Goal: Information Seeking & Learning: Understand process/instructions

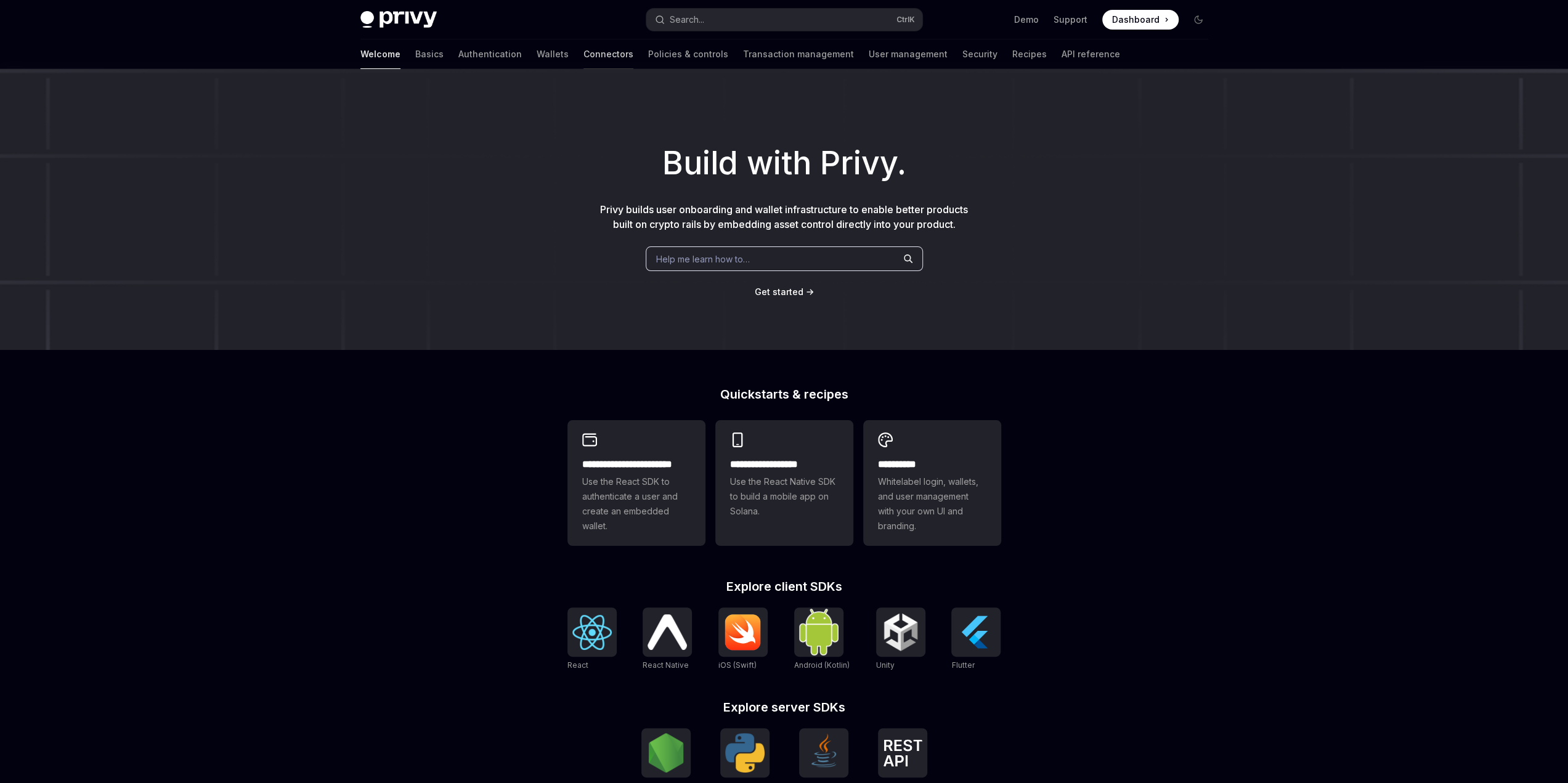
click at [583, 48] on link "Connectors" at bounding box center [608, 54] width 50 height 30
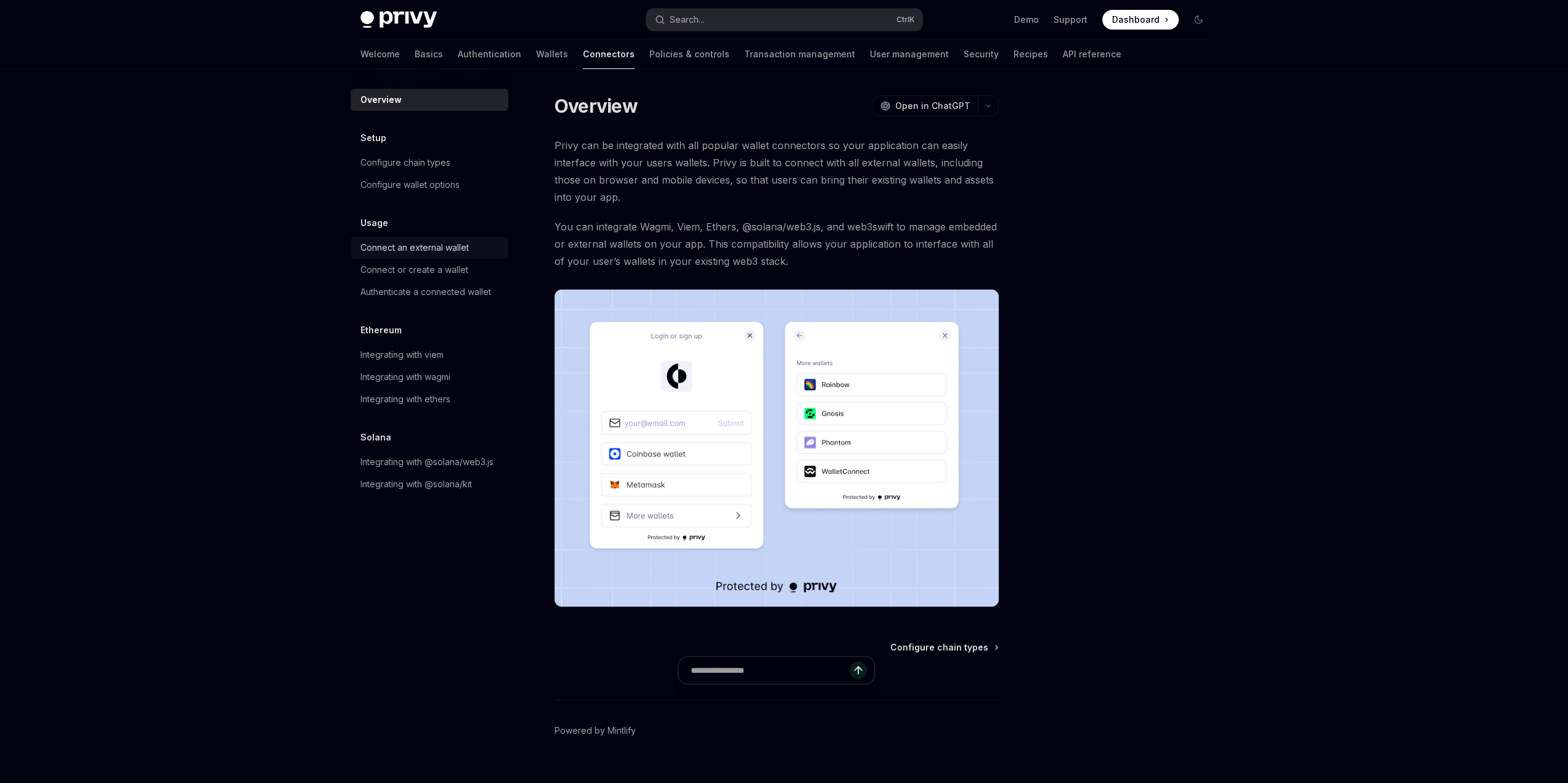
click at [429, 241] on div "Connect an external wallet" at bounding box center [414, 248] width 109 height 14
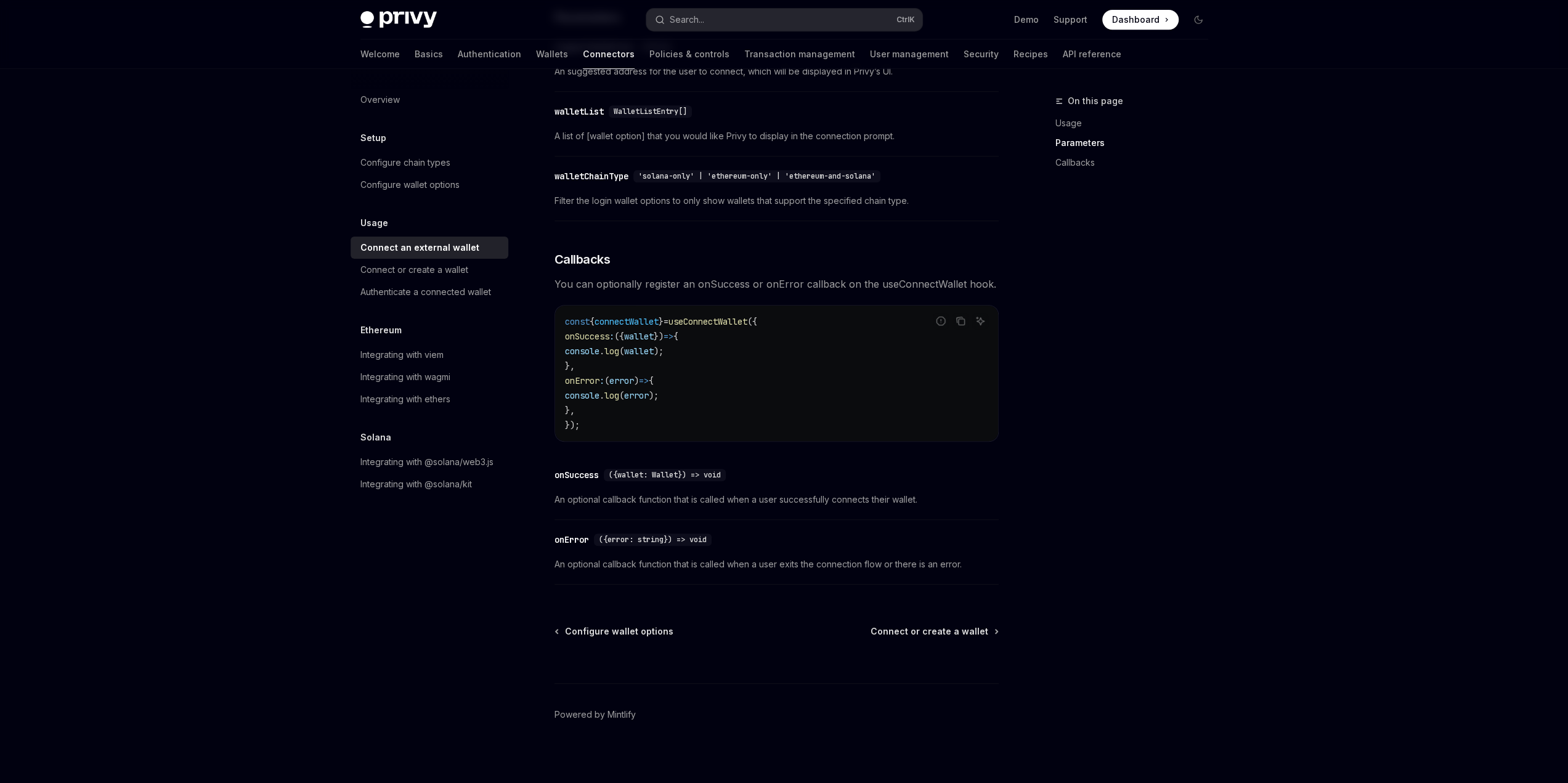
scroll to position [567, 0]
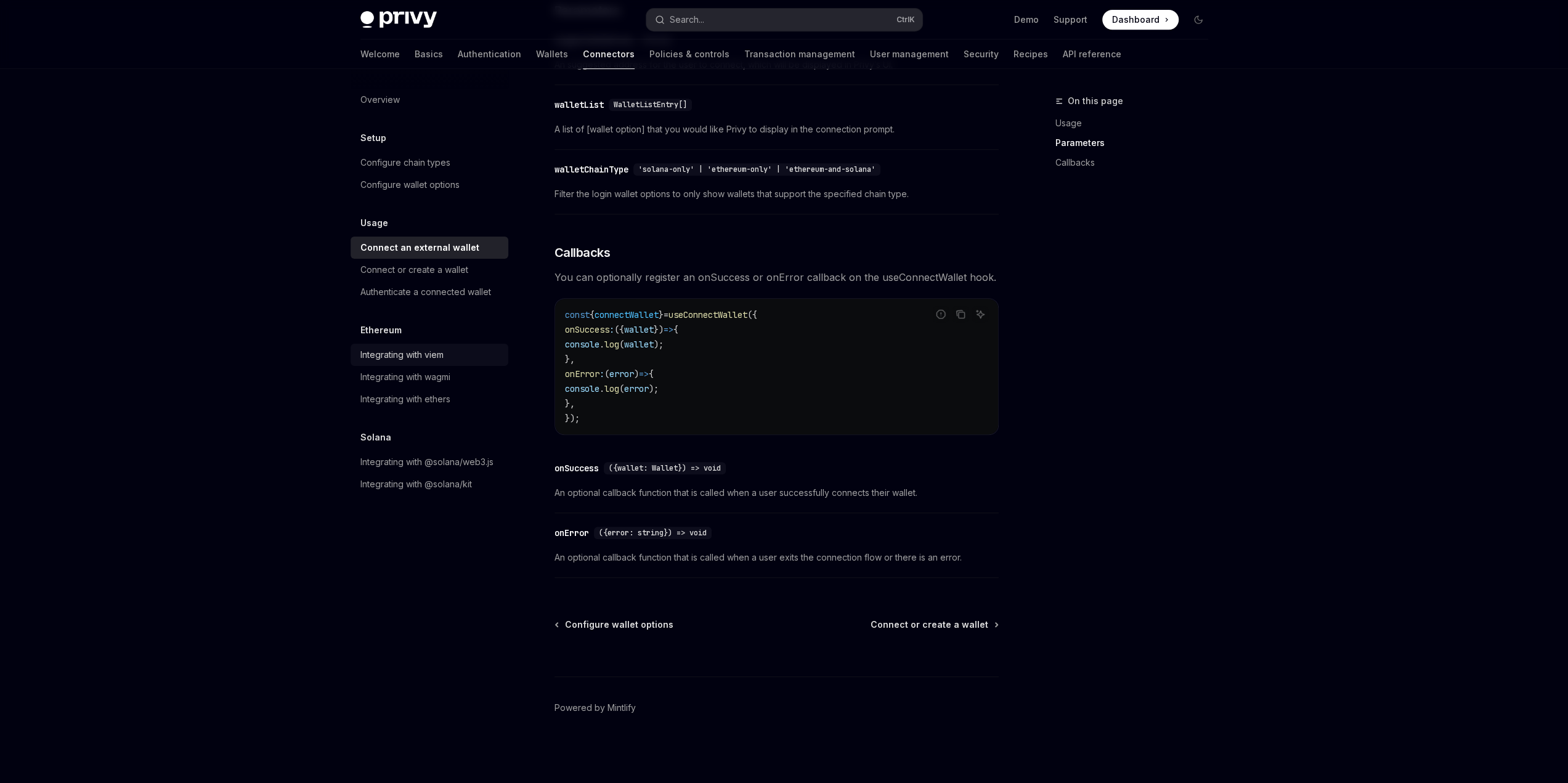
click at [504, 354] on link "Integrating with viem" at bounding box center [430, 355] width 158 height 23
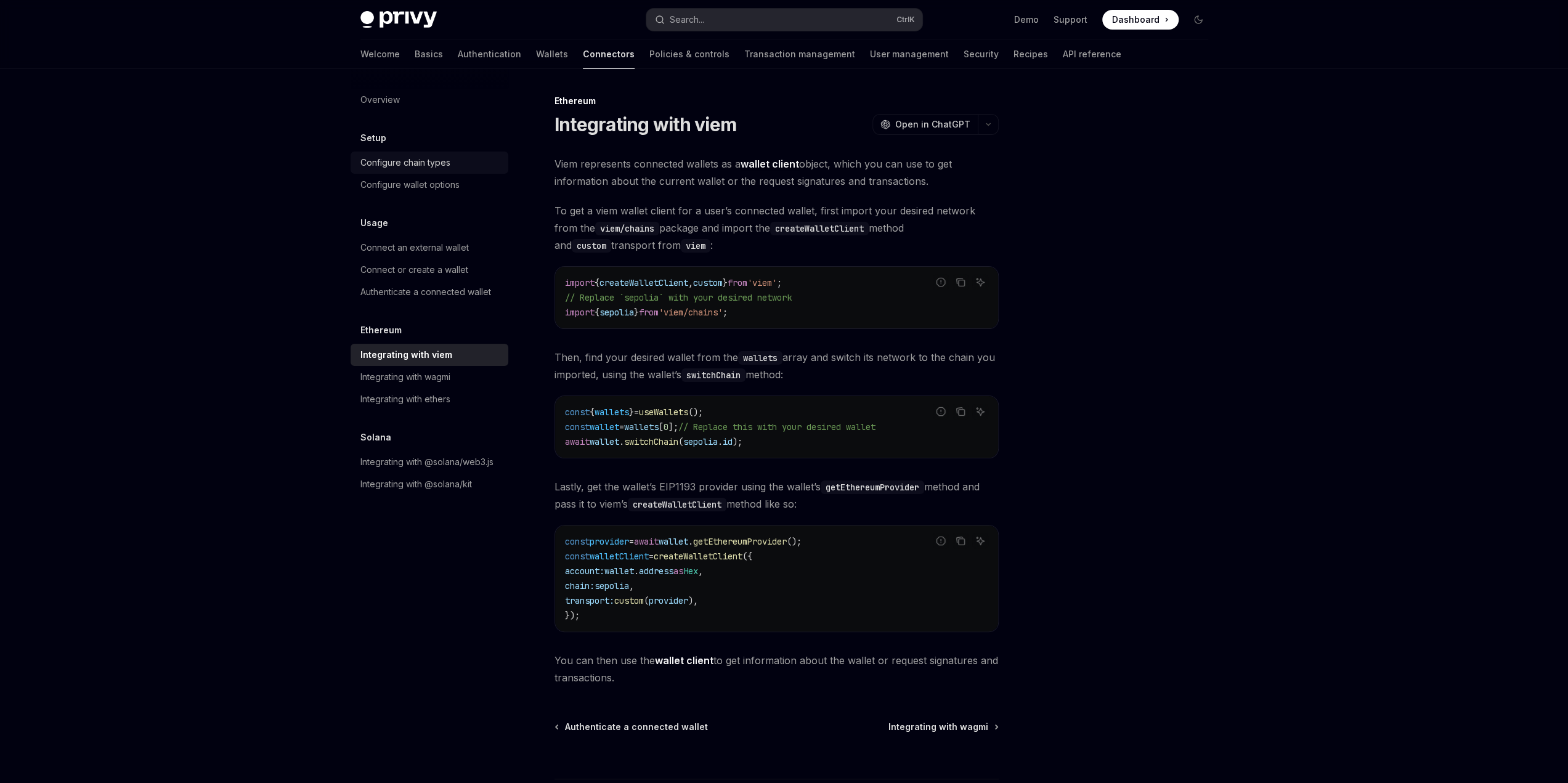
click at [400, 161] on div "Configure chain types" at bounding box center [405, 163] width 90 height 14
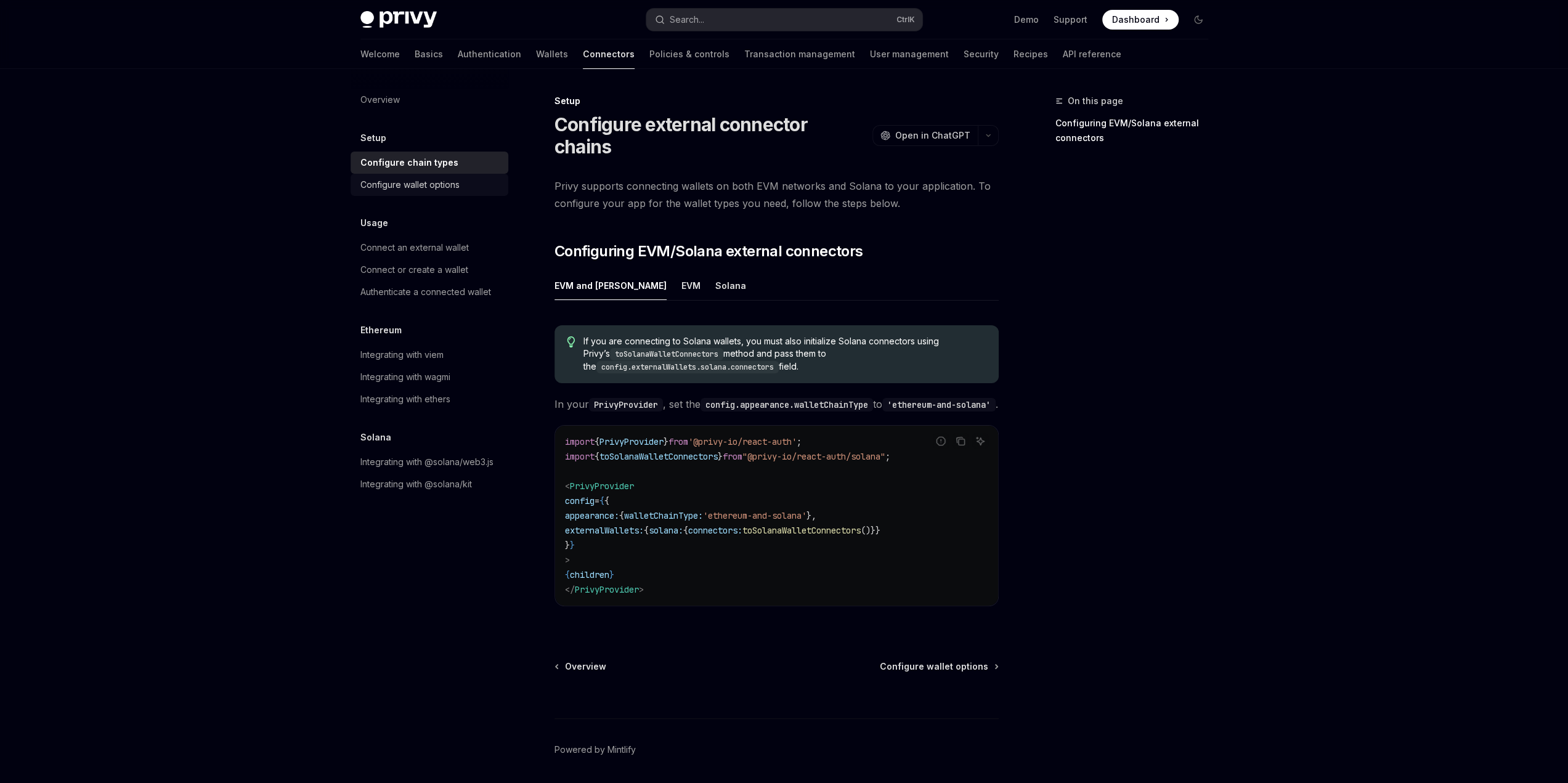
click at [405, 175] on link "Configure wallet options" at bounding box center [430, 185] width 158 height 23
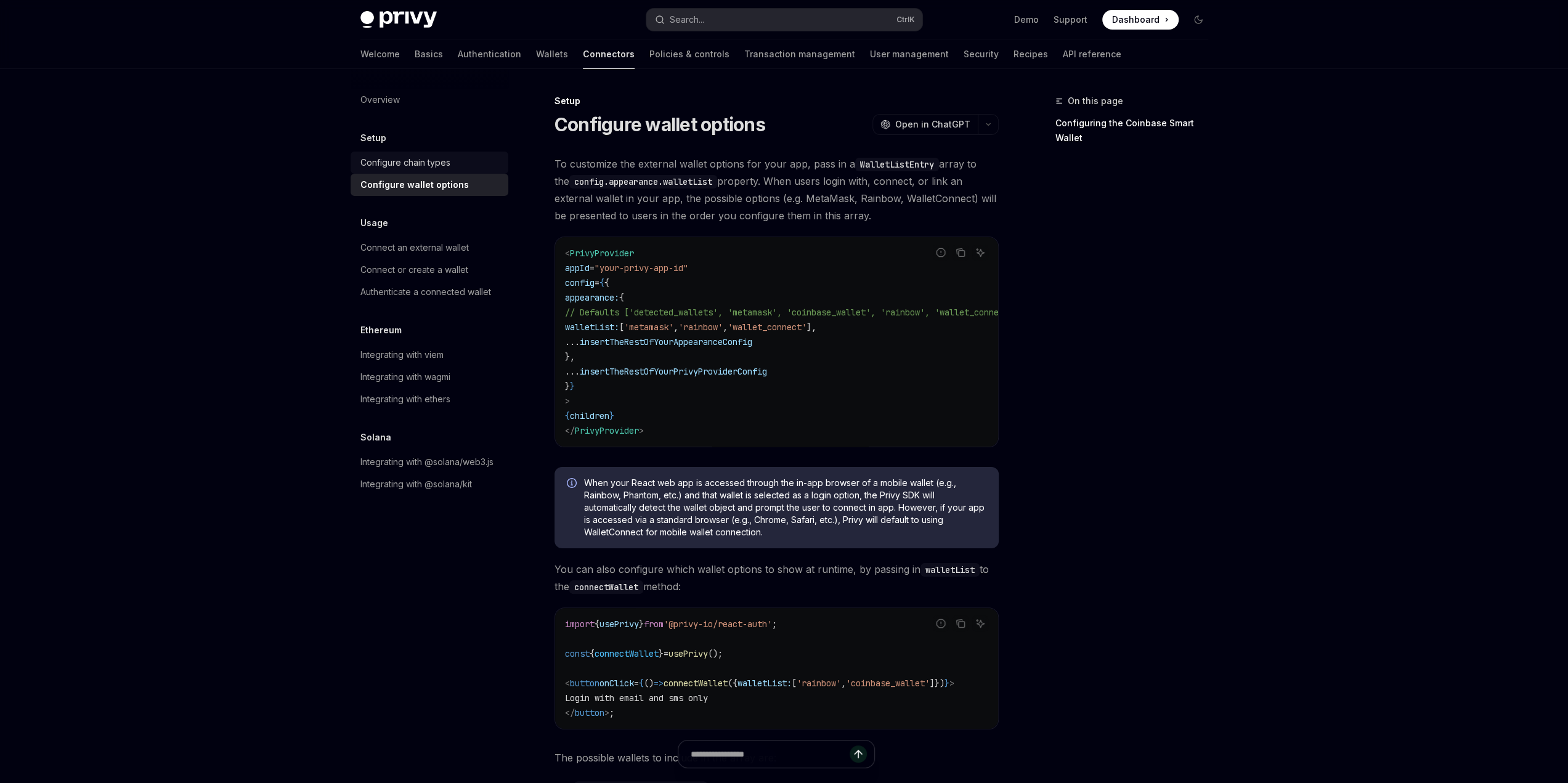
click at [408, 167] on div "Configure chain types" at bounding box center [405, 163] width 90 height 14
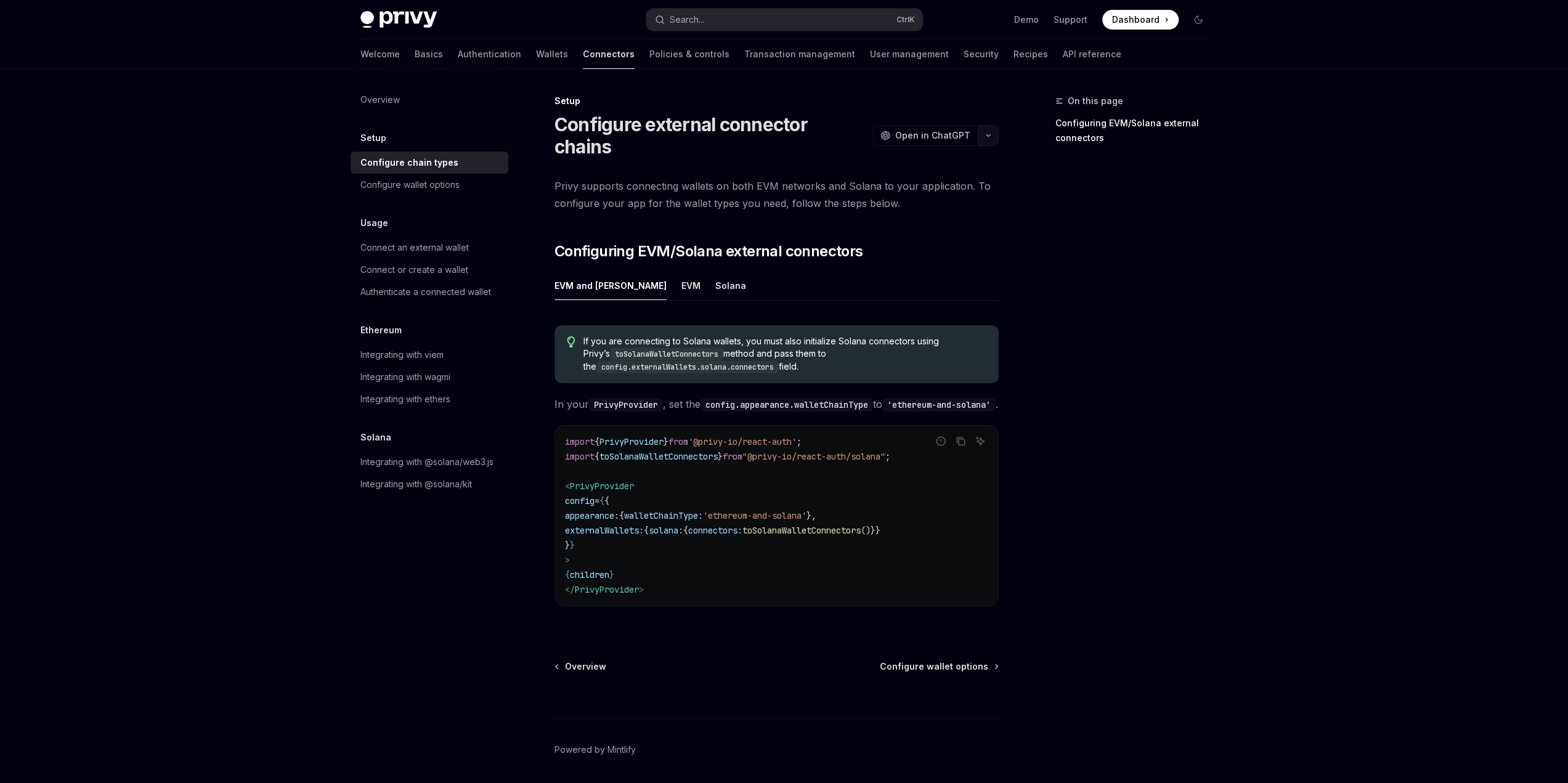
click at [985, 128] on button "button" at bounding box center [988, 135] width 21 height 21
click at [1102, 286] on div "On this page Configuring EVM/Solana external connectors" at bounding box center [1124, 438] width 187 height 690
click at [536, 54] on link "Wallets" at bounding box center [552, 54] width 32 height 30
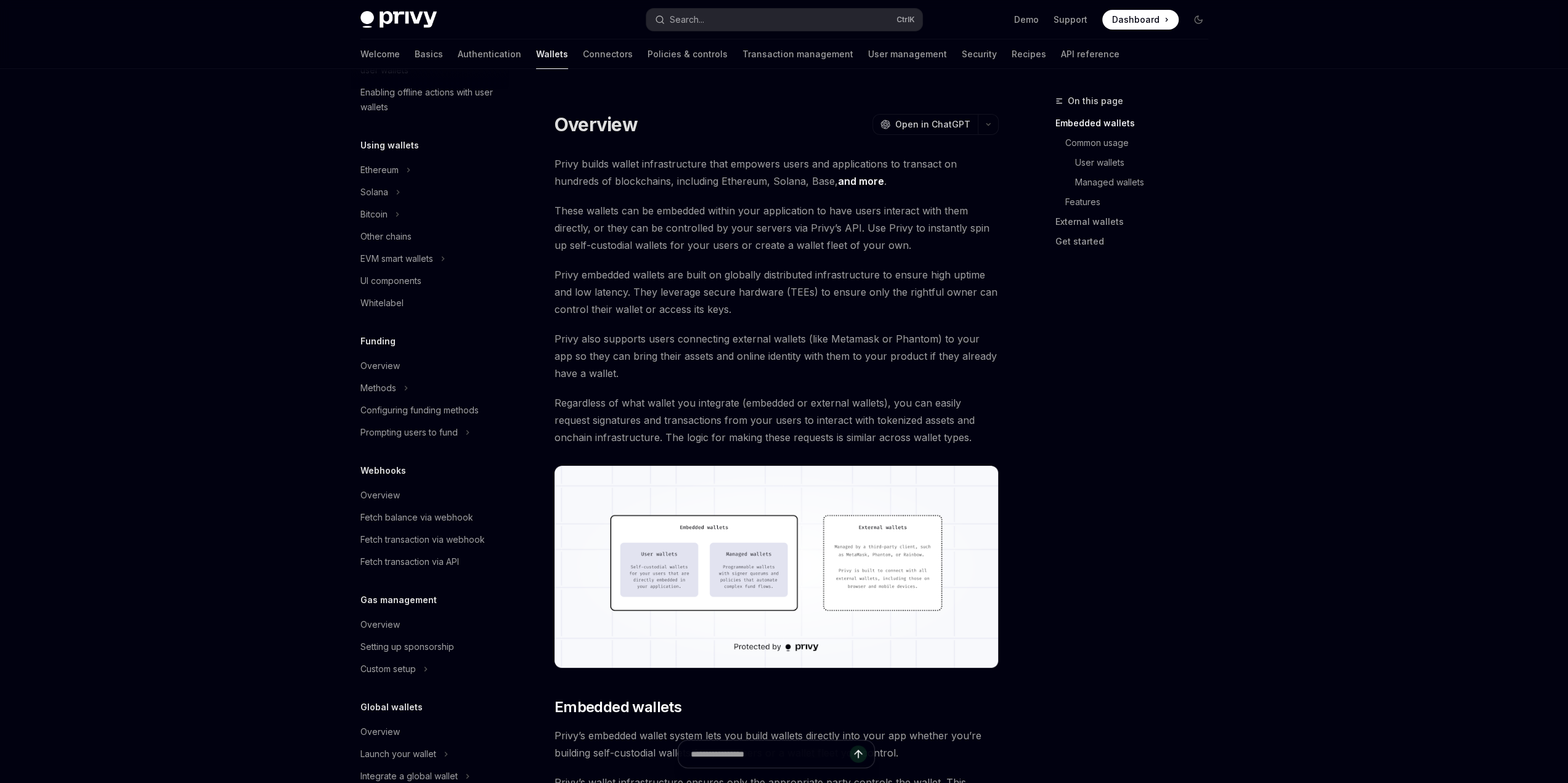
scroll to position [275, 0]
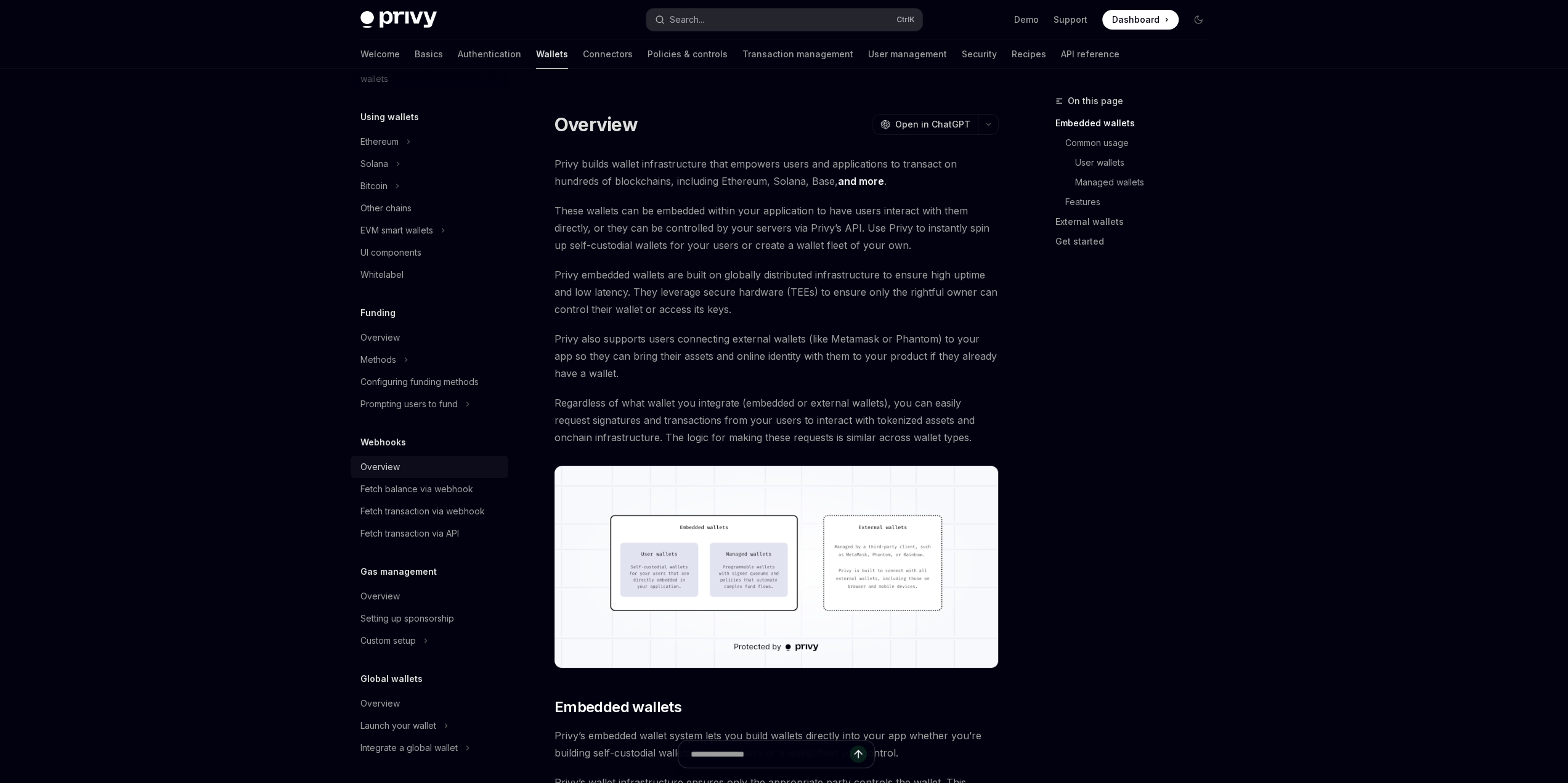
click at [383, 466] on div "Overview" at bounding box center [380, 467] width 39 height 14
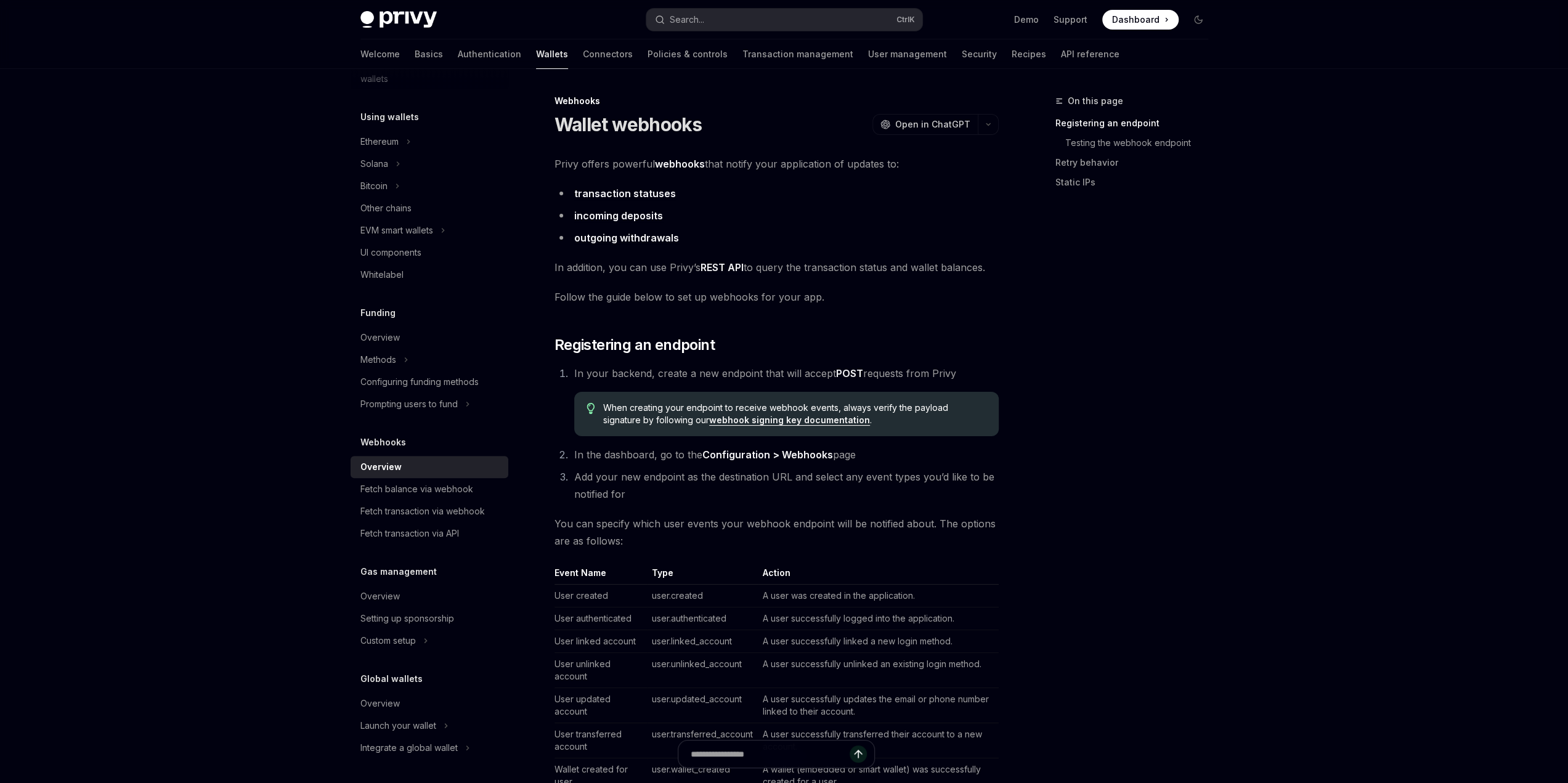
click at [648, 188] on link "transaction statuses" at bounding box center [625, 194] width 101 height 13
type textarea "*"
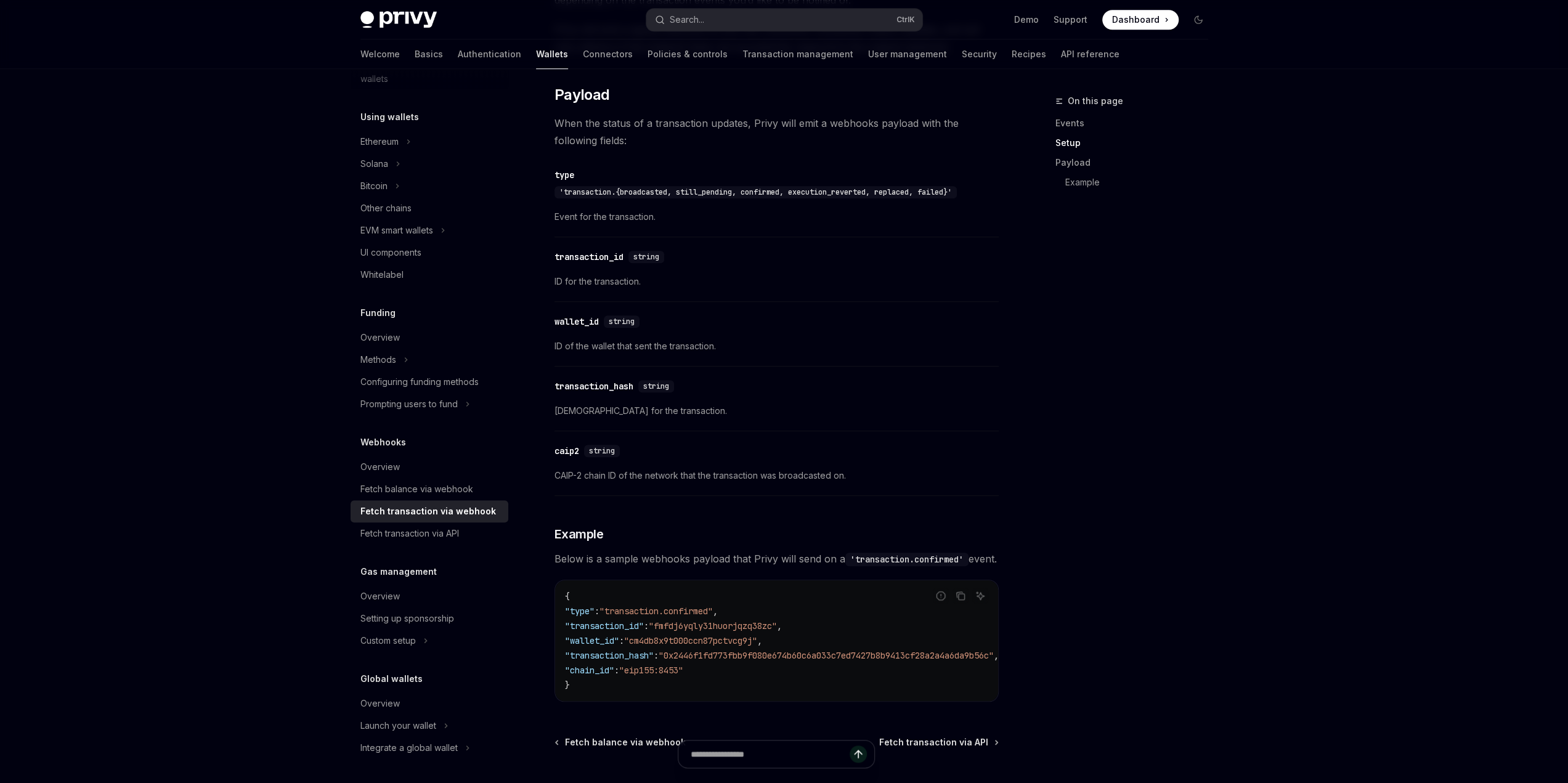
scroll to position [1078, 0]
